Goal: Task Accomplishment & Management: Manage account settings

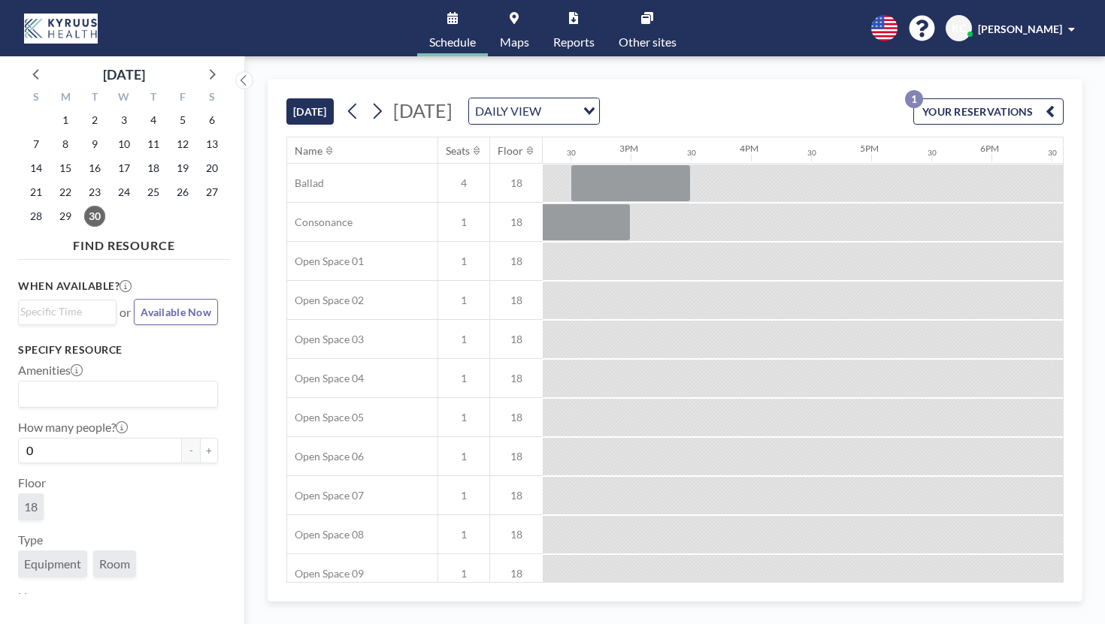
scroll to position [0, 1717]
click at [1041, 98] on button "YOUR RESERVATIONS 1" at bounding box center [988, 111] width 150 height 26
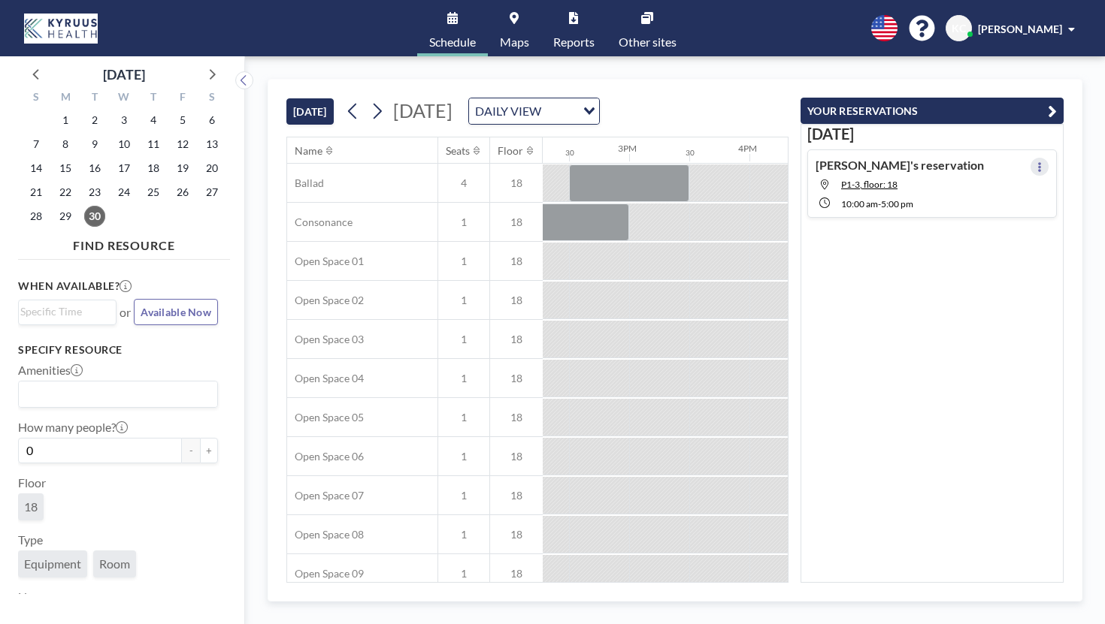
click at [1042, 162] on icon at bounding box center [1039, 167] width 6 height 10
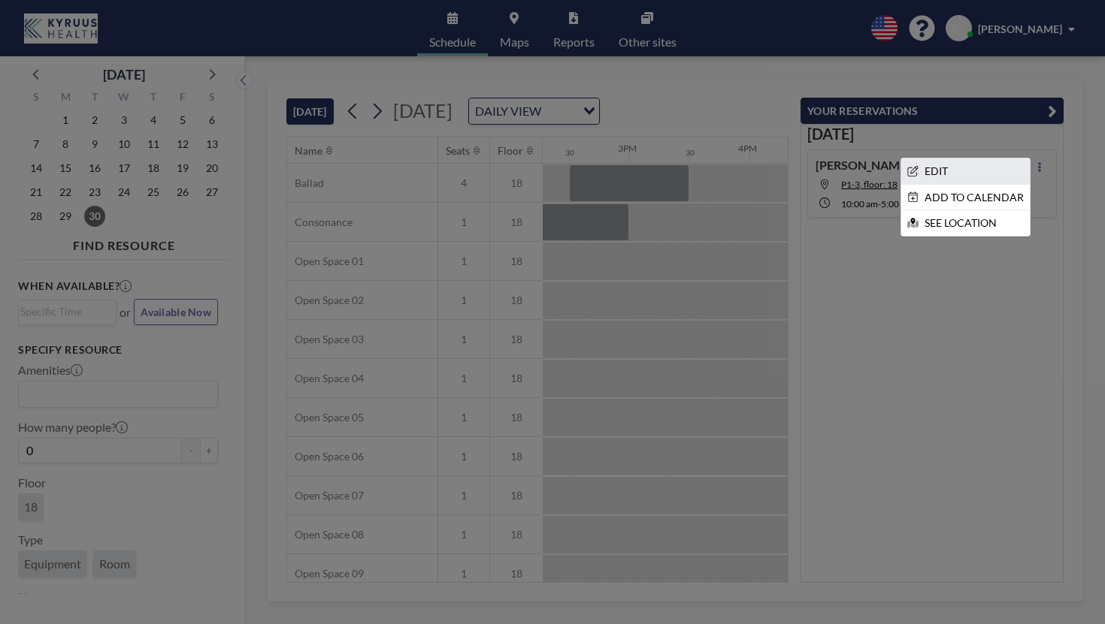
click at [968, 159] on li "EDIT" at bounding box center [965, 172] width 128 height 26
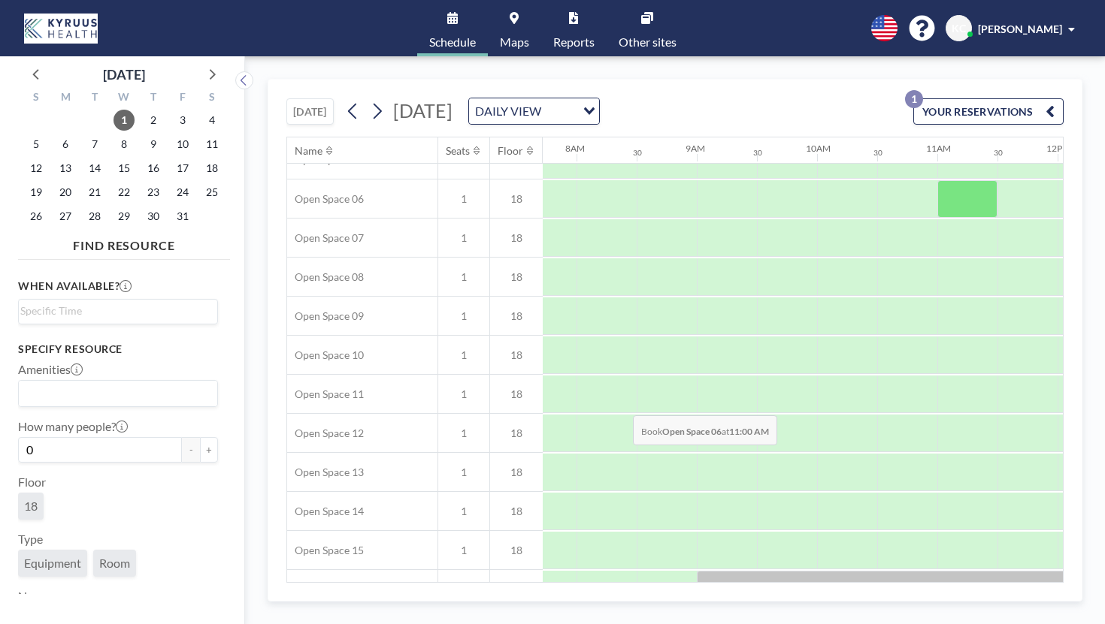
scroll to position [271, 928]
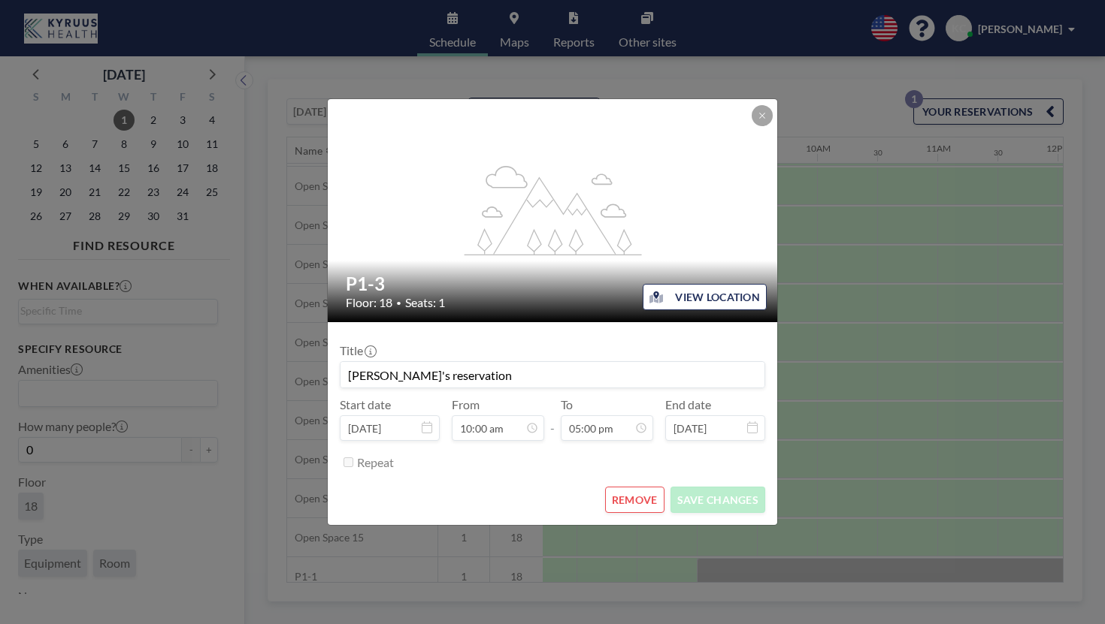
click at [621, 487] on button "REMOVE" at bounding box center [634, 500] width 59 height 26
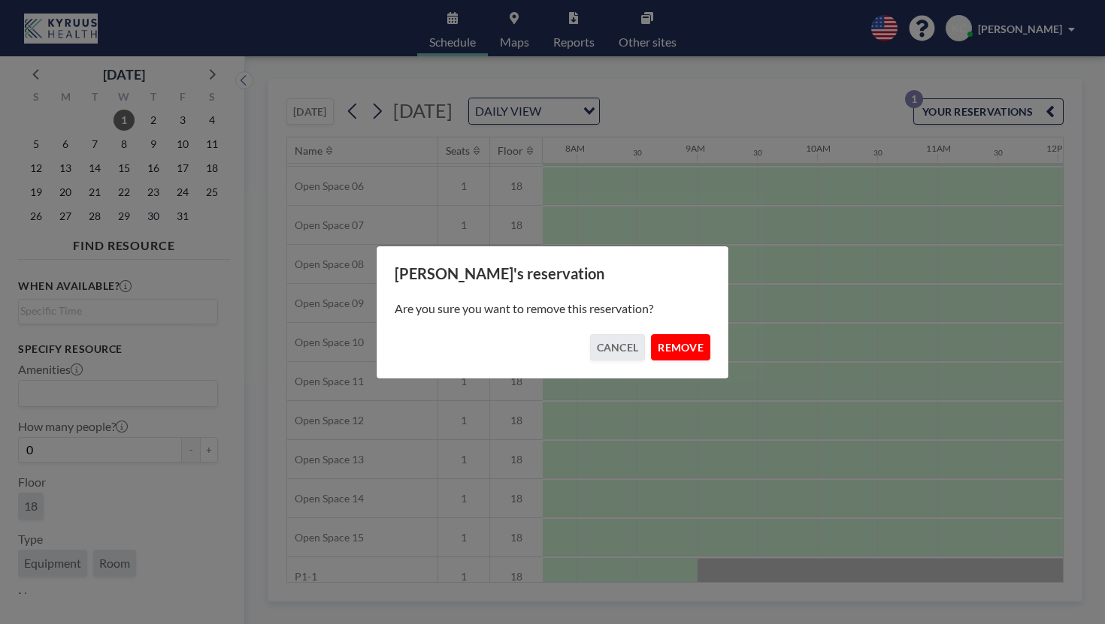
click at [654, 334] on button "REMOVE" at bounding box center [680, 347] width 59 height 26
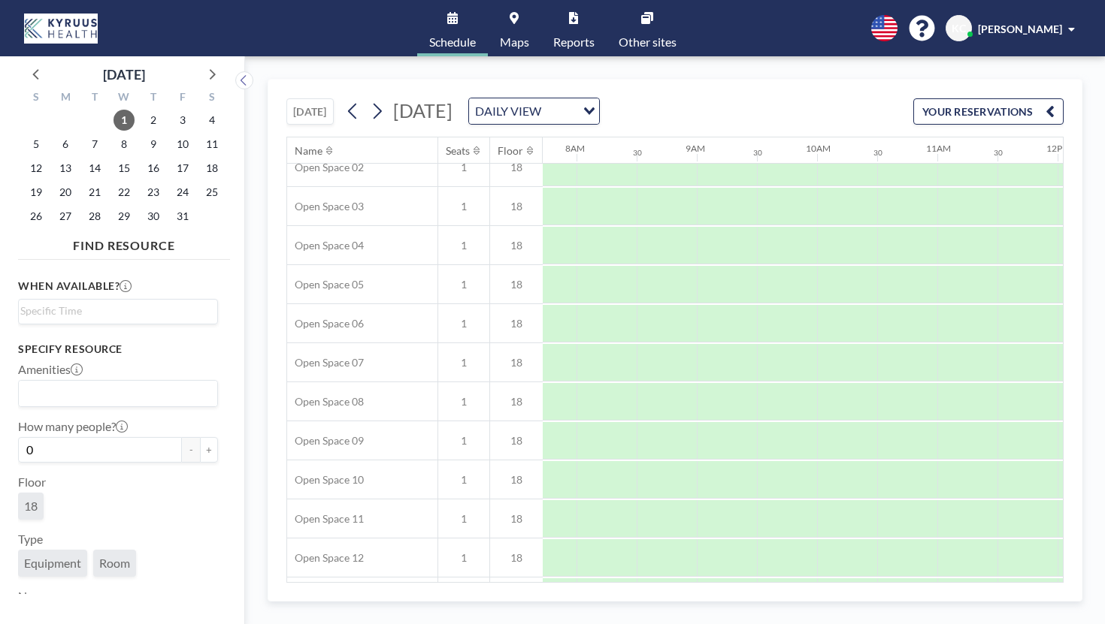
scroll to position [0, 928]
